Goal: Obtain resource: Obtain resource

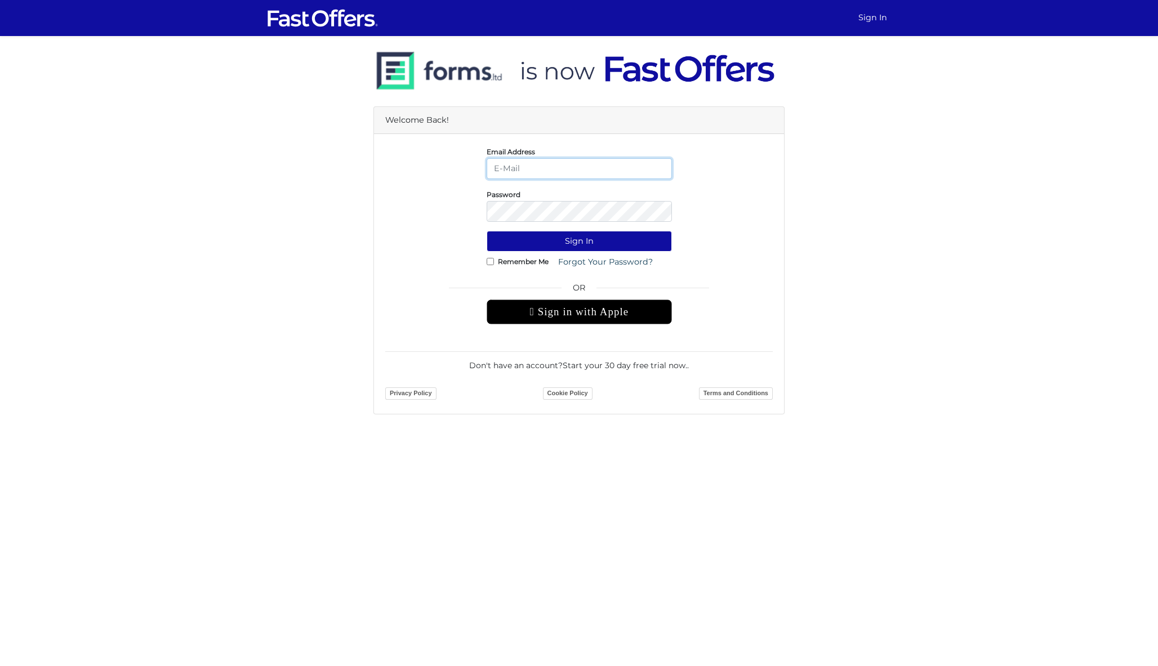
click at [526, 167] on input "email" at bounding box center [579, 168] width 185 height 21
type input "dan@danmilewskirealty.com"
click at [579, 241] on button "Sign In" at bounding box center [579, 241] width 185 height 21
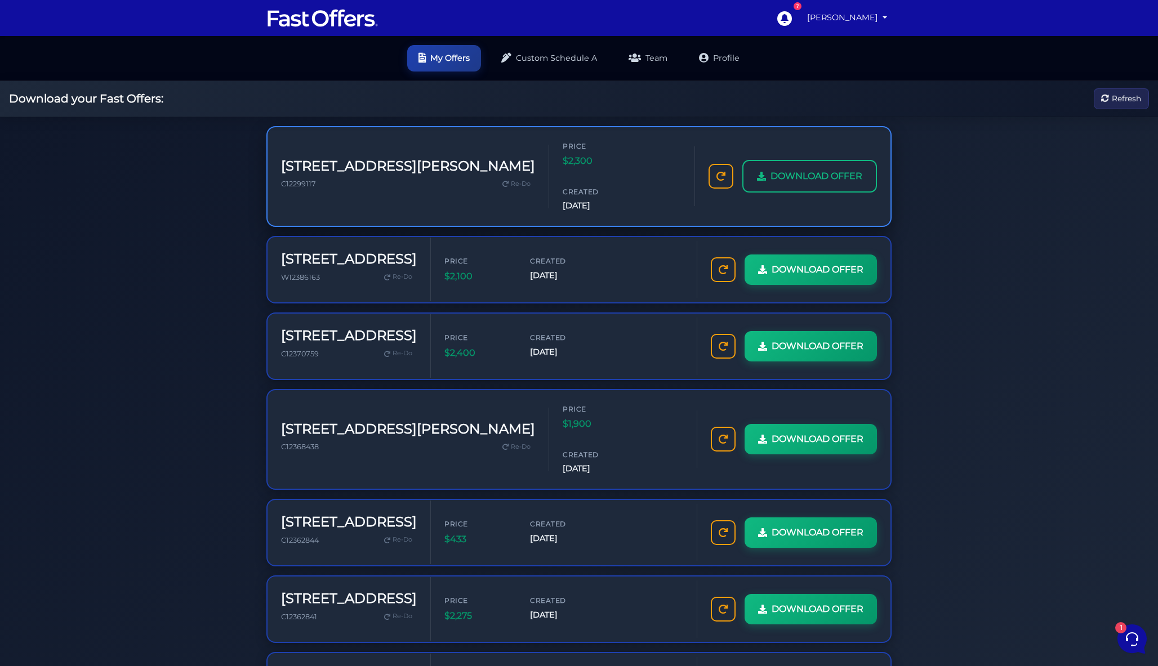
click at [819, 160] on link "DOWNLOAD OFFER" at bounding box center [809, 176] width 135 height 33
